Goal: Task Accomplishment & Management: Complete application form

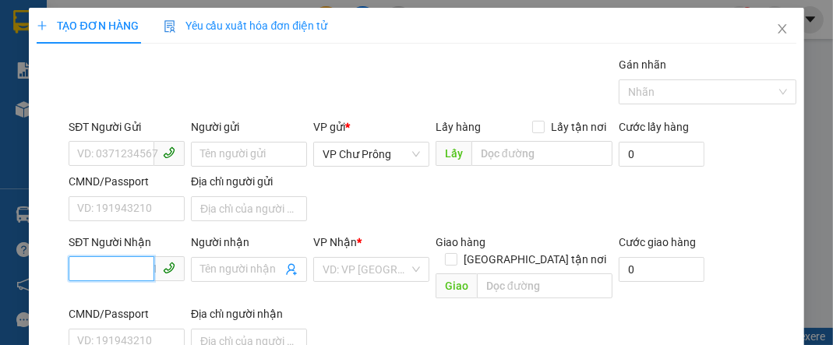
click at [109, 267] on input "SĐT Người Nhận" at bounding box center [112, 268] width 86 height 25
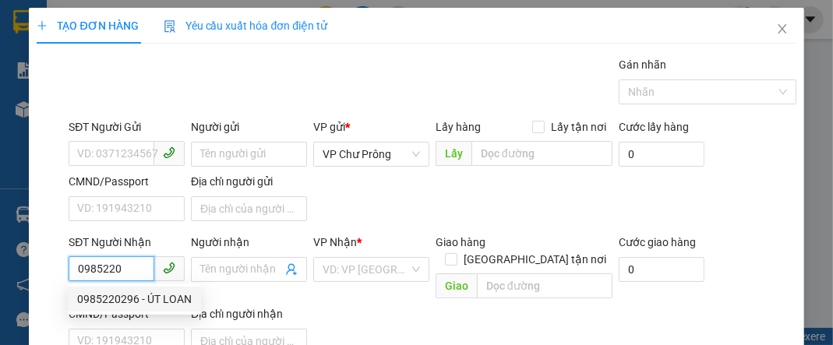
click at [142, 303] on div "0985220296 - ÚT LOAN" at bounding box center [134, 299] width 115 height 17
type input "0985220296"
type input "ÚT LOAN"
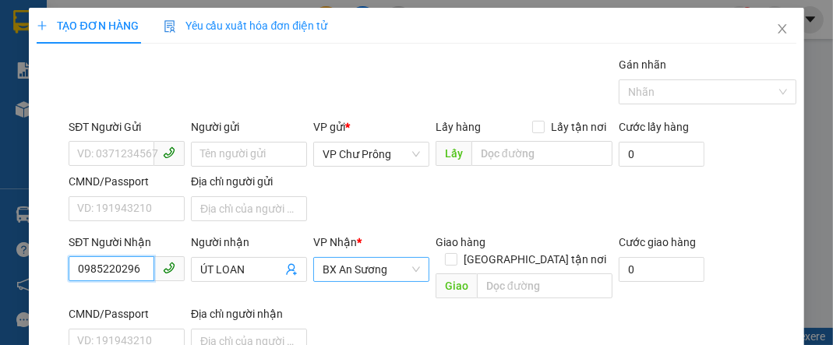
scroll to position [186, 0]
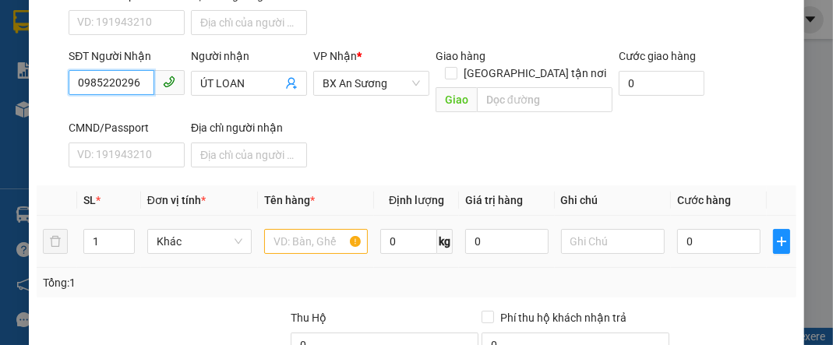
type input "0985220296"
click at [307, 229] on input "text" at bounding box center [316, 241] width 104 height 25
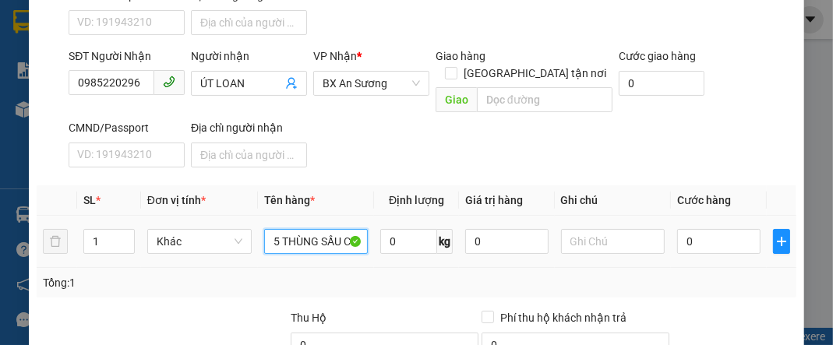
scroll to position [0, 3]
type input "5 THÙNG SẦU CC"
click at [705, 229] on input "0" at bounding box center [718, 241] width 83 height 25
type input "3"
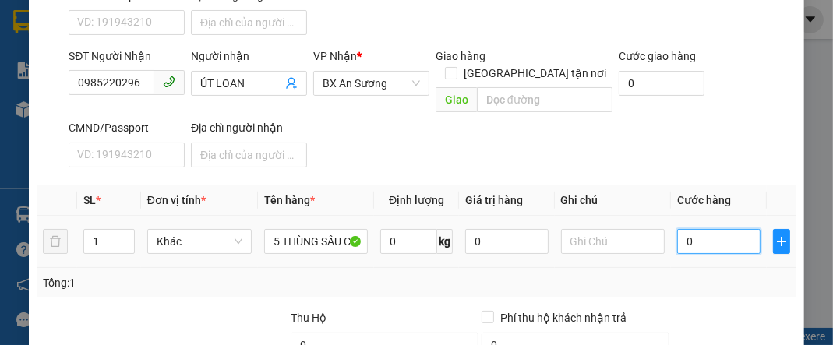
type input "3"
type input "30"
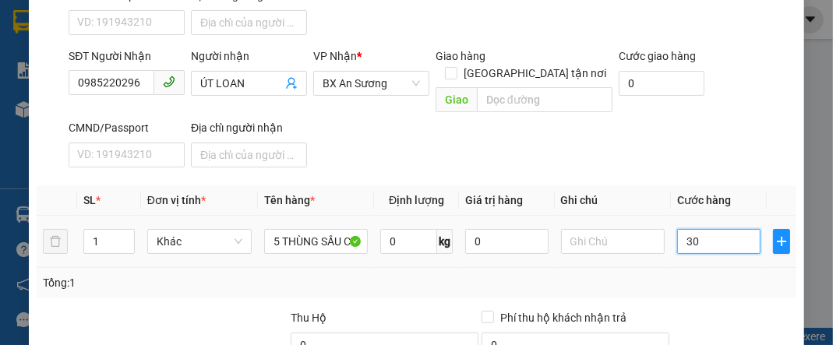
type input "300"
type input "3.000"
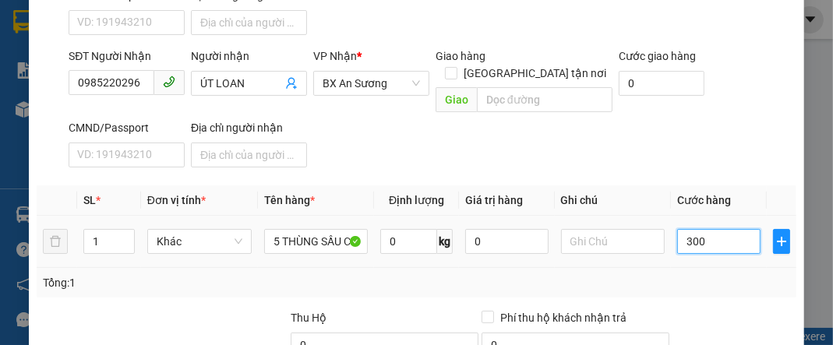
type input "3.000"
type input "30.000"
type input "300.000"
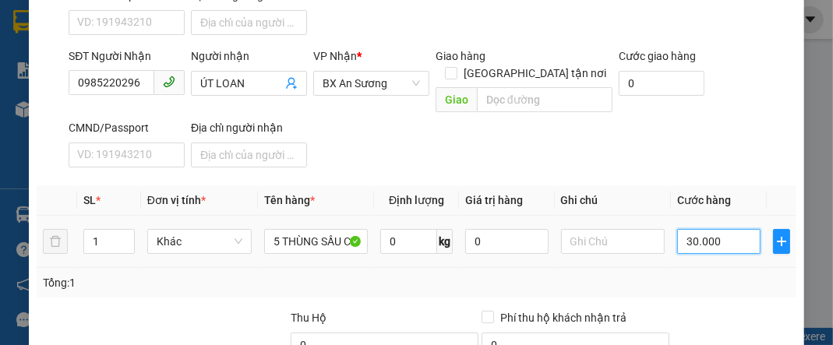
type input "300.000"
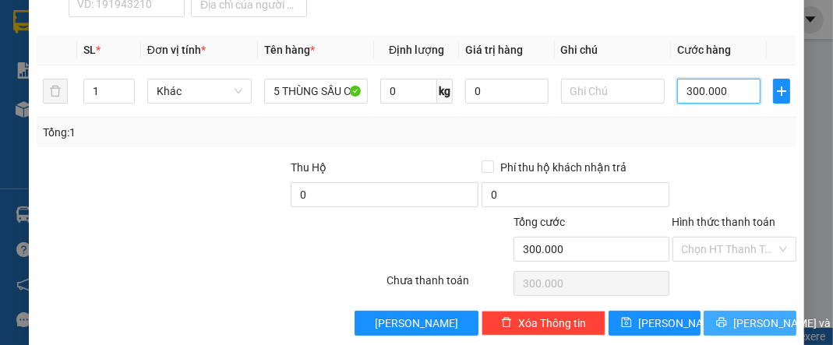
type input "300.000"
click at [750, 315] on span "[PERSON_NAME] và In" at bounding box center [788, 323] width 109 height 17
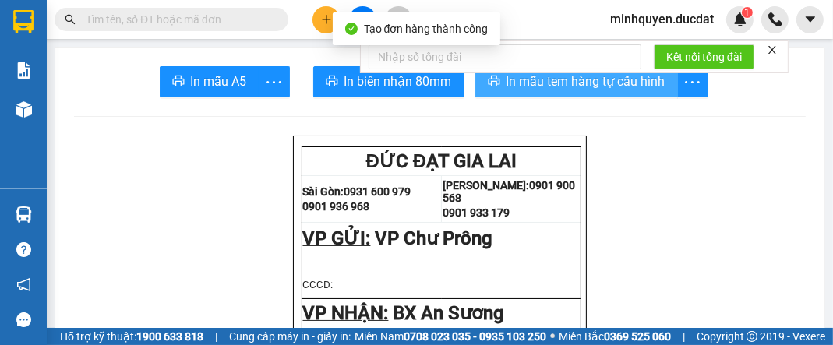
click at [627, 79] on span "In mẫu tem hàng tự cấu hình" at bounding box center [586, 81] width 159 height 19
